Goal: Use online tool/utility: Use online tool/utility

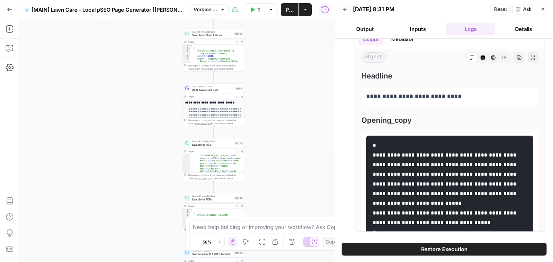
scroll to position [188, 0]
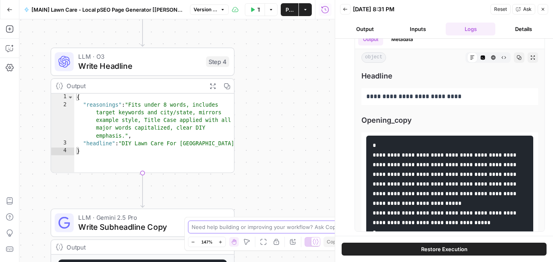
drag, startPoint x: 280, startPoint y: 85, endPoint x: 274, endPoint y: 225, distance: 140.4
click at [274, 225] on body "[DATE] Lawn Care New Home Browse Insights Opportunities Your Data Recent Grids …" at bounding box center [276, 131] width 553 height 262
click at [124, 63] on span "Write Headline" at bounding box center [139, 66] width 123 height 12
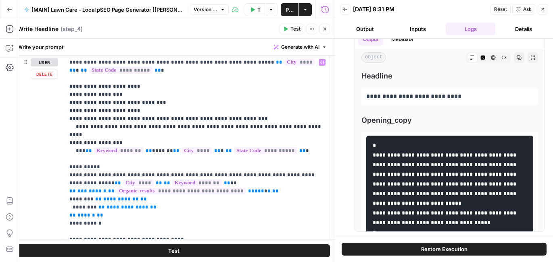
scroll to position [118, 0]
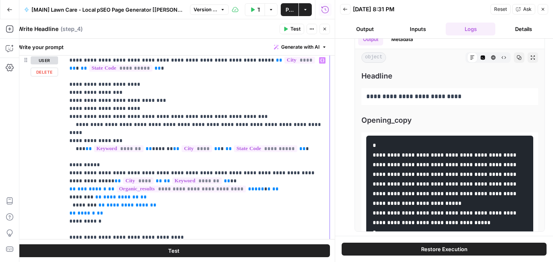
click at [161, 126] on p "**********" at bounding box center [196, 193] width 255 height 274
click at [160, 125] on p "**********" at bounding box center [196, 193] width 255 height 274
click at [324, 31] on icon "button" at bounding box center [324, 29] width 5 height 5
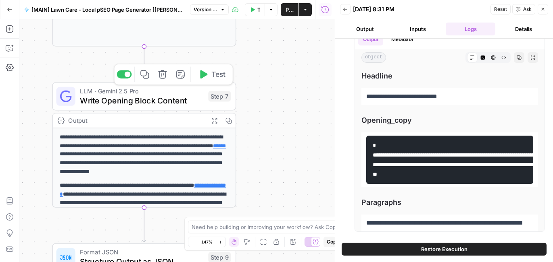
click at [162, 100] on span "Write Opening Block Content" at bounding box center [141, 101] width 123 height 12
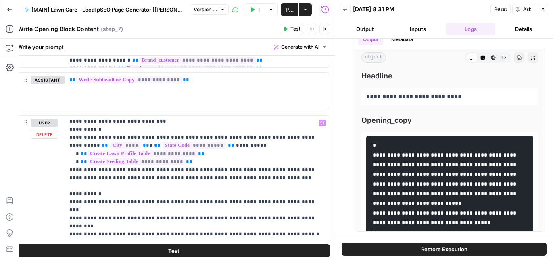
scroll to position [0, 0]
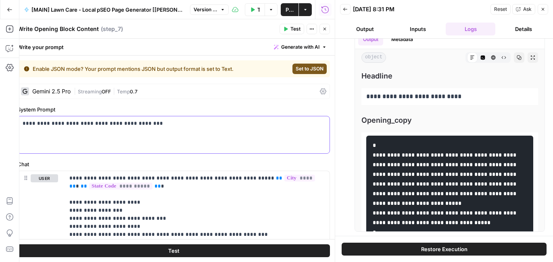
click at [136, 117] on div "**********" at bounding box center [174, 135] width 312 height 37
click at [134, 127] on p "**********" at bounding box center [174, 124] width 302 height 8
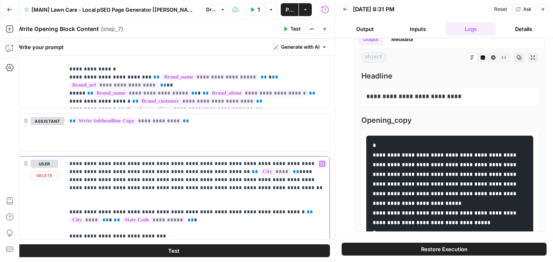
drag, startPoint x: 308, startPoint y: 164, endPoint x: 214, endPoint y: 162, distance: 94.0
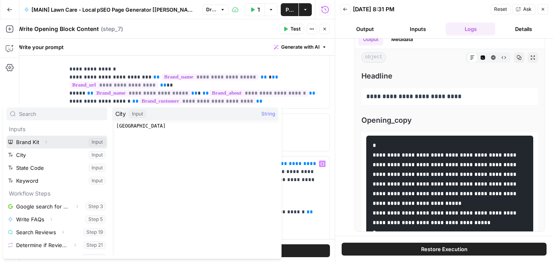
click at [46, 144] on icon "button" at bounding box center [46, 142] width 5 height 5
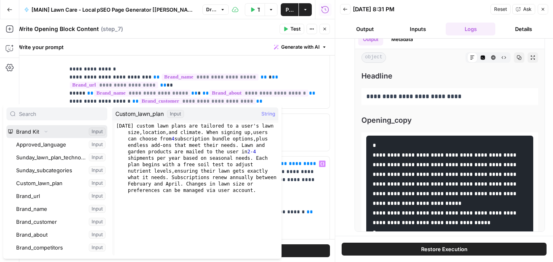
scroll to position [12, 0]
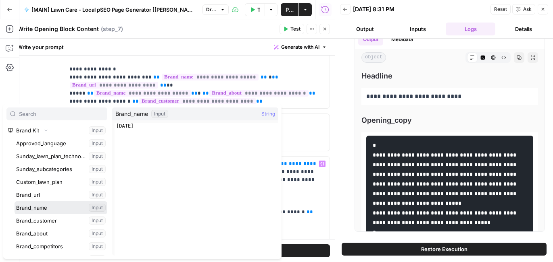
click at [43, 202] on button "Select variable Brand_name" at bounding box center [61, 208] width 93 height 13
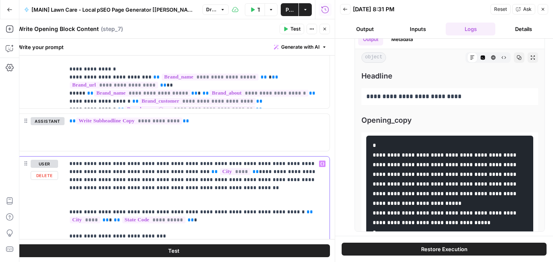
drag, startPoint x: 269, startPoint y: 164, endPoint x: 214, endPoint y: 164, distance: 54.0
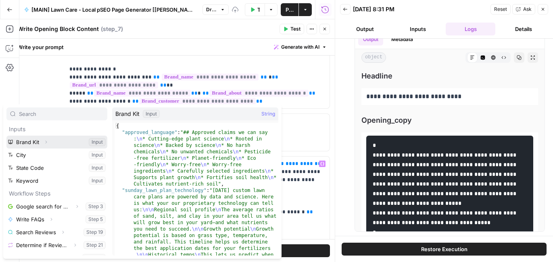
click at [45, 143] on icon "button" at bounding box center [46, 142] width 5 height 5
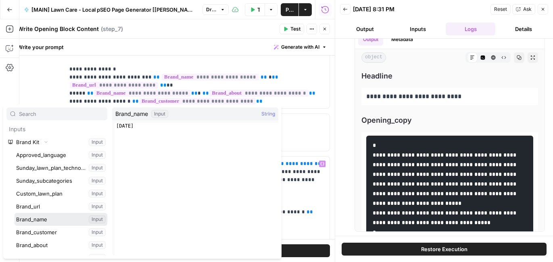
click at [43, 223] on button "Select variable Brand_name" at bounding box center [61, 219] width 93 height 13
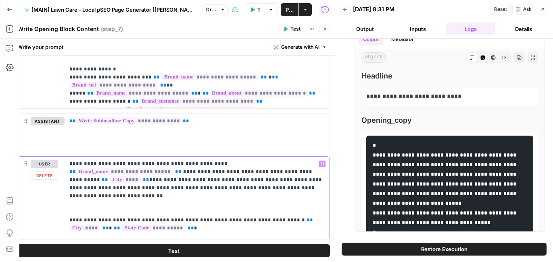
drag, startPoint x: 239, startPoint y: 191, endPoint x: 231, endPoint y: 183, distance: 11.7
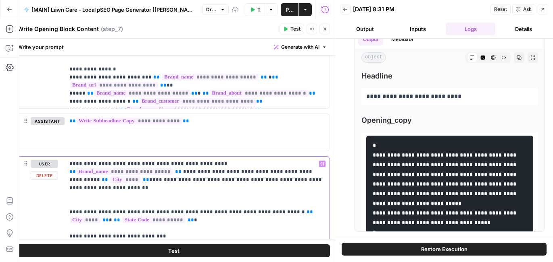
drag, startPoint x: 159, startPoint y: 214, endPoint x: 73, endPoint y: 210, distance: 85.9
copy p "**********"
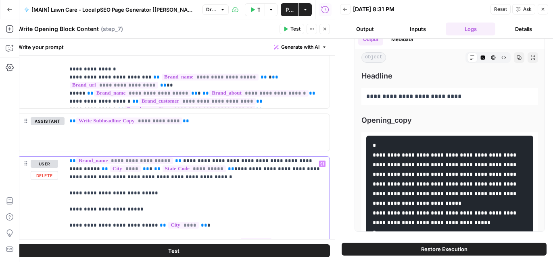
scroll to position [15, 0]
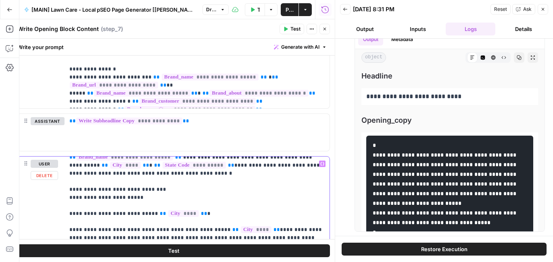
drag, startPoint x: 150, startPoint y: 198, endPoint x: 65, endPoint y: 200, distance: 84.7
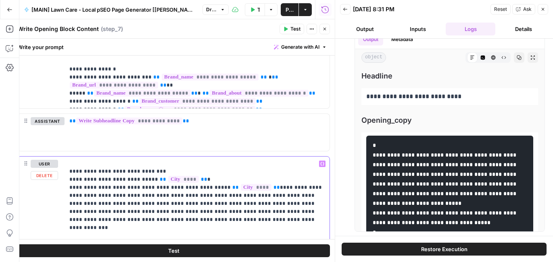
scroll to position [35, 0]
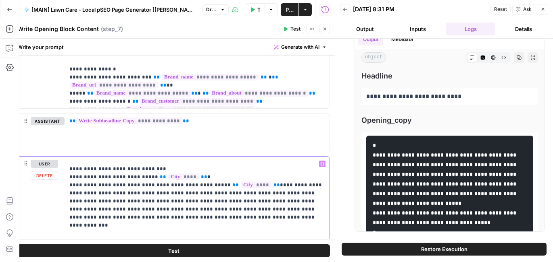
drag, startPoint x: 238, startPoint y: 202, endPoint x: 129, endPoint y: 197, distance: 109.0
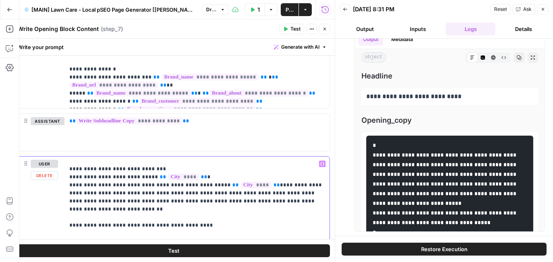
drag, startPoint x: 149, startPoint y: 187, endPoint x: 133, endPoint y: 187, distance: 15.7
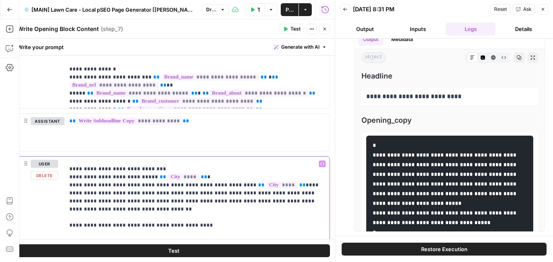
drag, startPoint x: 185, startPoint y: 209, endPoint x: 181, endPoint y: 194, distance: 15.3
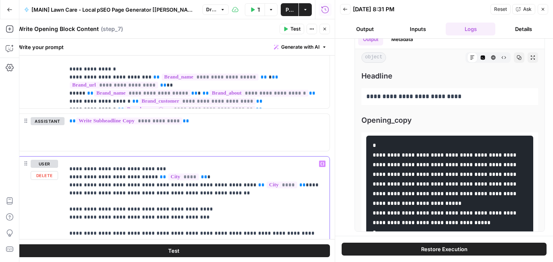
drag, startPoint x: 114, startPoint y: 210, endPoint x: 104, endPoint y: 210, distance: 10.1
drag, startPoint x: 145, startPoint y: 211, endPoint x: 125, endPoint y: 211, distance: 20.2
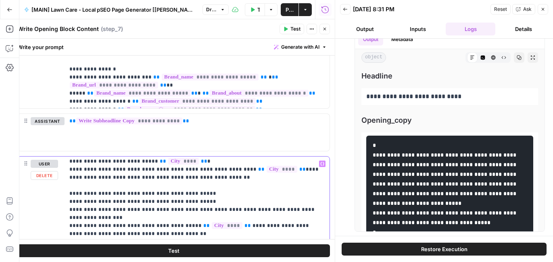
drag, startPoint x: 85, startPoint y: 179, endPoint x: 270, endPoint y: 169, distance: 185.3
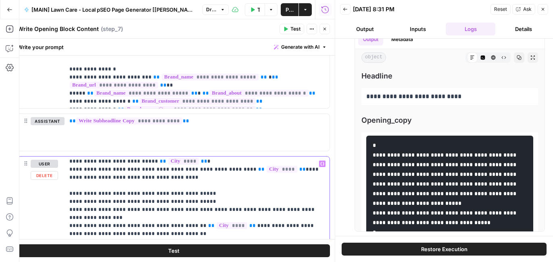
click at [323, 163] on icon "button" at bounding box center [322, 164] width 4 height 4
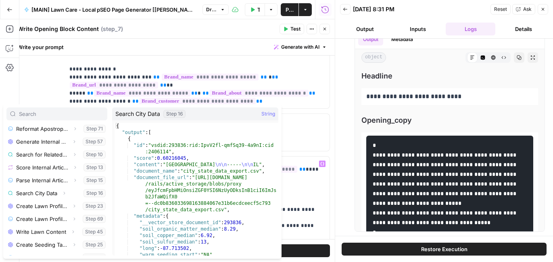
scroll to position [157, 0]
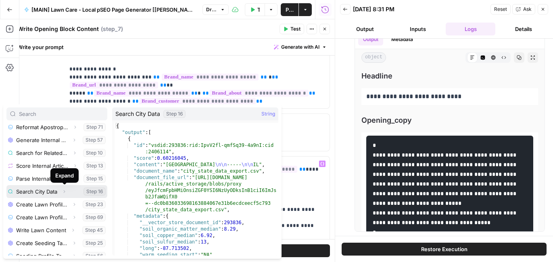
click at [61, 192] on button "Expand" at bounding box center [64, 192] width 10 height 10
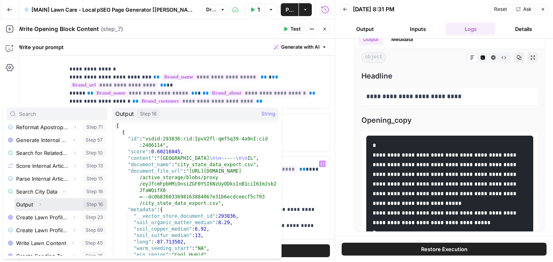
click at [44, 203] on button "Expand" at bounding box center [40, 205] width 10 height 10
click at [27, 204] on button "Select variable Output" at bounding box center [61, 204] width 93 height 13
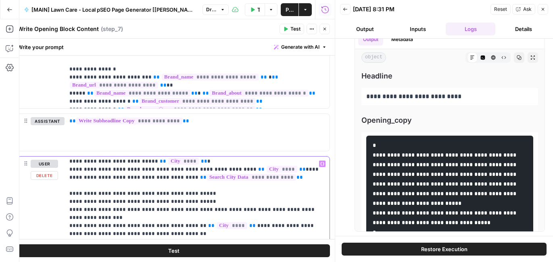
drag, startPoint x: 130, startPoint y: 180, endPoint x: 104, endPoint y: 177, distance: 25.9
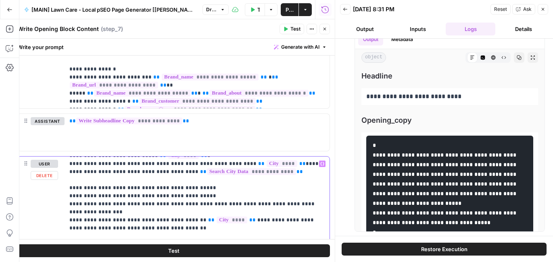
scroll to position [58, 0]
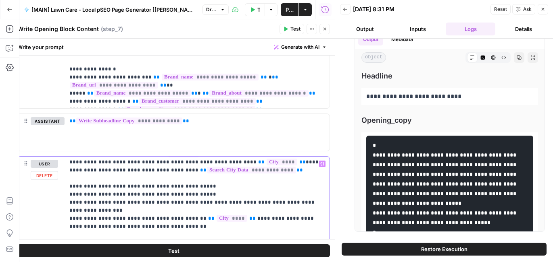
drag, startPoint x: 266, startPoint y: 209, endPoint x: 250, endPoint y: 210, distance: 16.1
drag, startPoint x: 137, startPoint y: 210, endPoint x: 110, endPoint y: 212, distance: 27.5
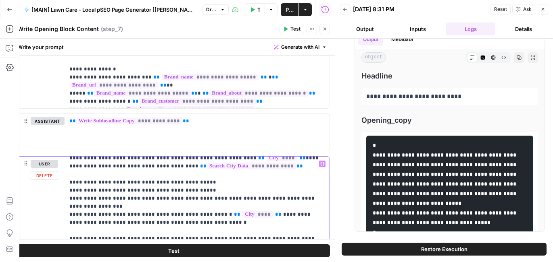
scroll to position [62, 0]
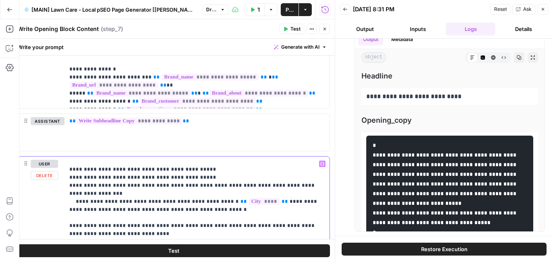
scroll to position [80, 0]
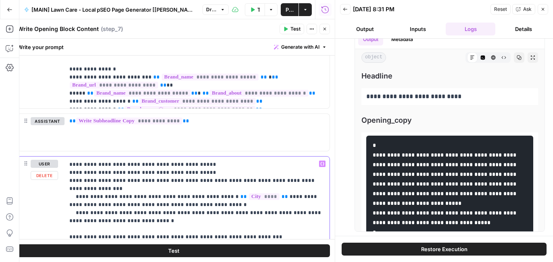
drag, startPoint x: 137, startPoint y: 212, endPoint x: 236, endPoint y: 207, distance: 98.9
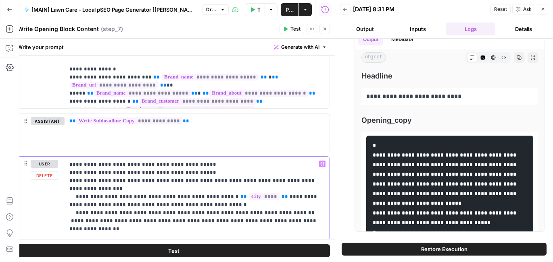
drag, startPoint x: 268, startPoint y: 221, endPoint x: 266, endPoint y: 215, distance: 6.0
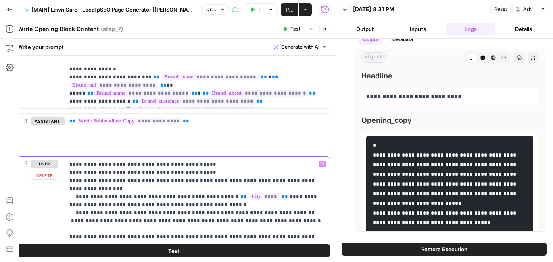
scroll to position [122, 0]
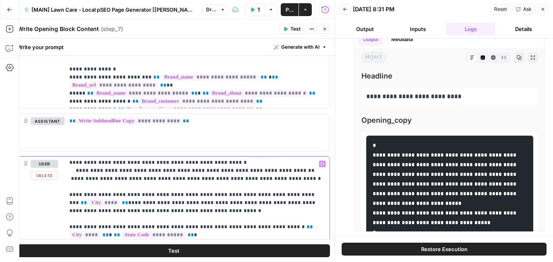
drag, startPoint x: 162, startPoint y: 187, endPoint x: 142, endPoint y: 187, distance: 20.6
drag, startPoint x: 275, startPoint y: 186, endPoint x: 192, endPoint y: 186, distance: 83.5
drag, startPoint x: 318, startPoint y: 186, endPoint x: 278, endPoint y: 188, distance: 40.4
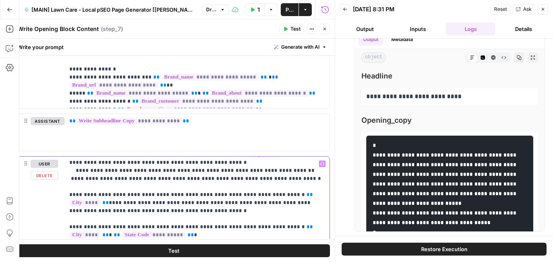
copy p "** **** **"
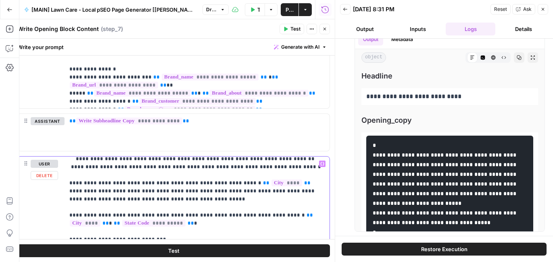
scroll to position [135, 0]
drag, startPoint x: 251, startPoint y: 183, endPoint x: 231, endPoint y: 184, distance: 19.8
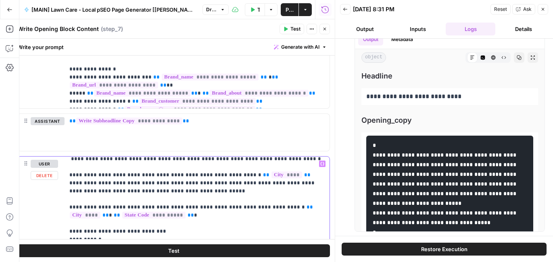
scroll to position [148, 0]
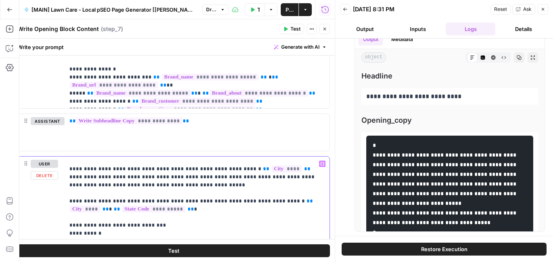
drag, startPoint x: 161, startPoint y: 204, endPoint x: 66, endPoint y: 192, distance: 96.0
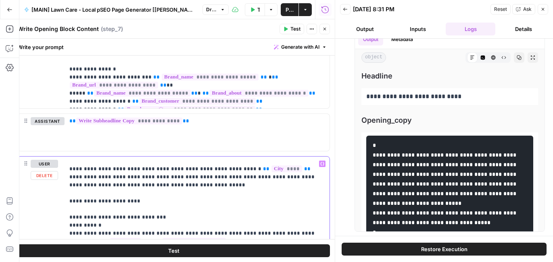
drag, startPoint x: 102, startPoint y: 193, endPoint x: 78, endPoint y: 193, distance: 23.4
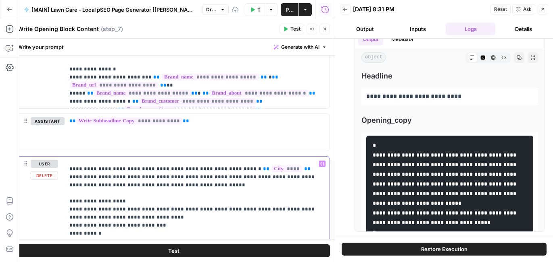
scroll to position [167, 0]
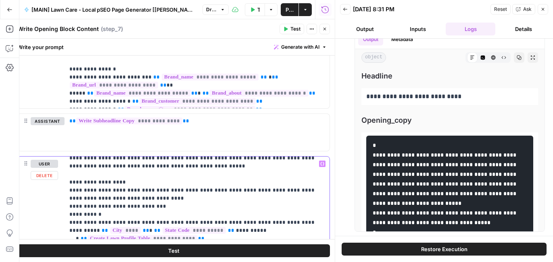
drag, startPoint x: 98, startPoint y: 204, endPoint x: 67, endPoint y: 200, distance: 32.1
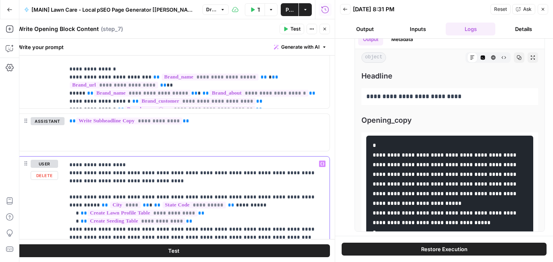
scroll to position [185, 0]
drag, startPoint x: 194, startPoint y: 212, endPoint x: 67, endPoint y: 205, distance: 127.2
copy p "**********"
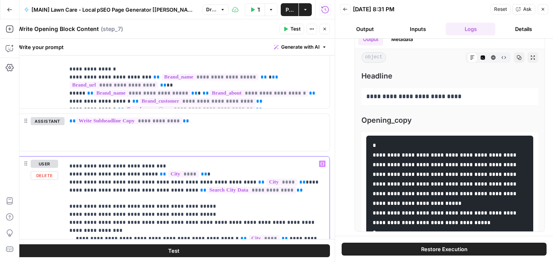
scroll to position [37, 0]
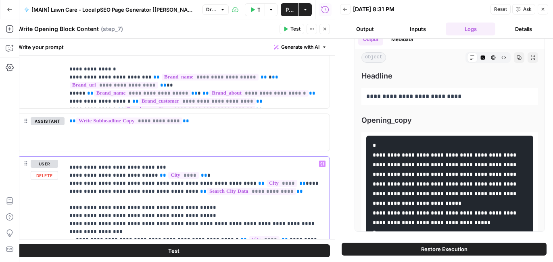
drag, startPoint x: 231, startPoint y: 192, endPoint x: 132, endPoint y: 191, distance: 99.2
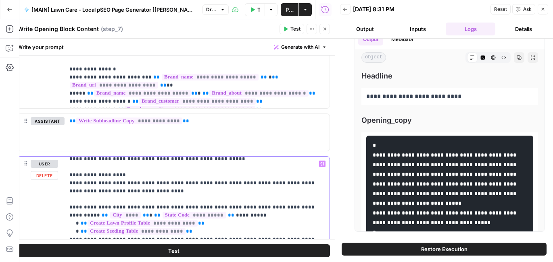
scroll to position [196, 0]
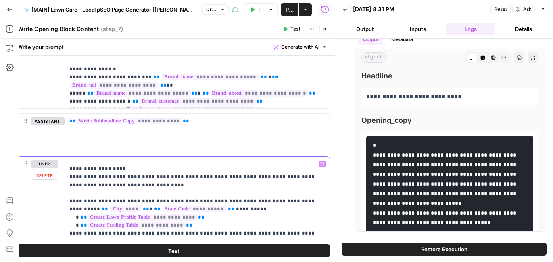
drag, startPoint x: 192, startPoint y: 220, endPoint x: 67, endPoint y: 192, distance: 127.3
